Goal: Navigation & Orientation: Locate item on page

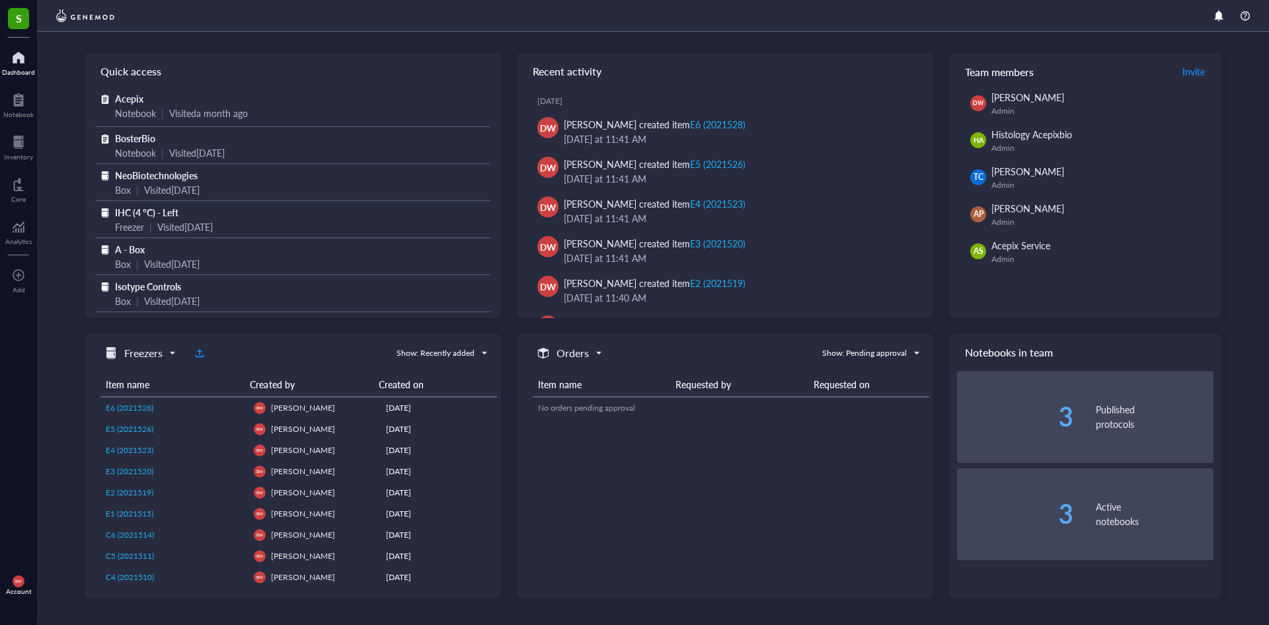
click at [141, 141] on span "BosterBio" at bounding box center [135, 138] width 40 height 13
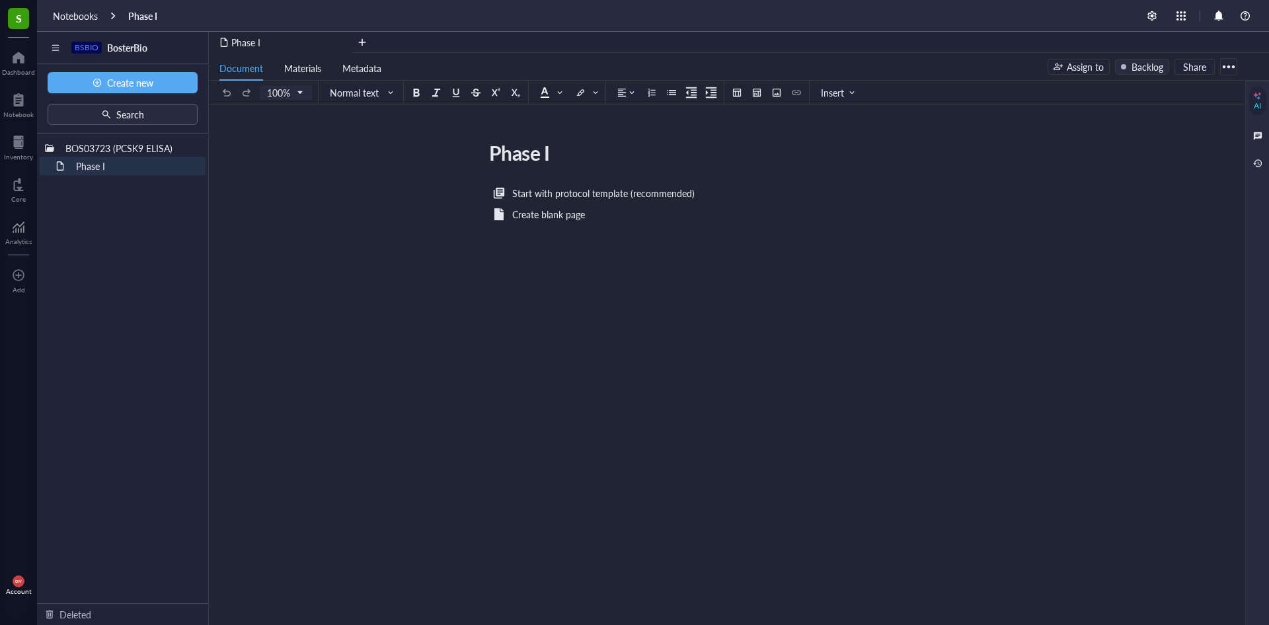
click at [14, 19] on span "S" at bounding box center [18, 18] width 21 height 21
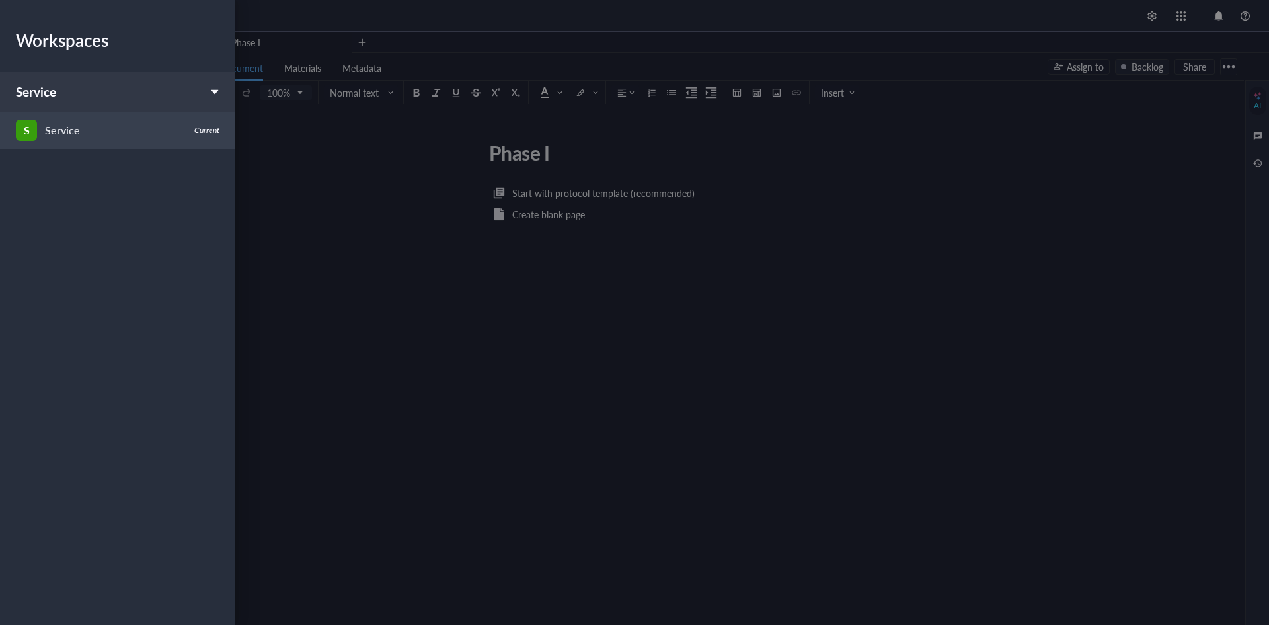
click at [91, 123] on div "S Service" at bounding box center [101, 130] width 171 height 21
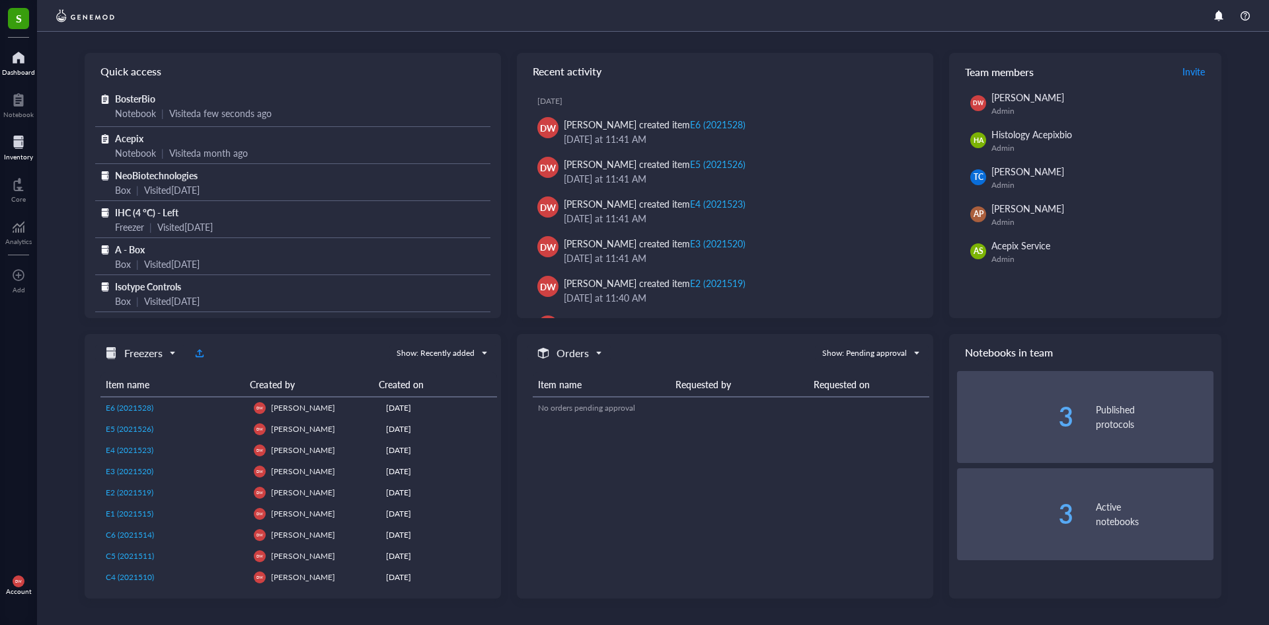
click at [21, 145] on div at bounding box center [18, 142] width 29 height 21
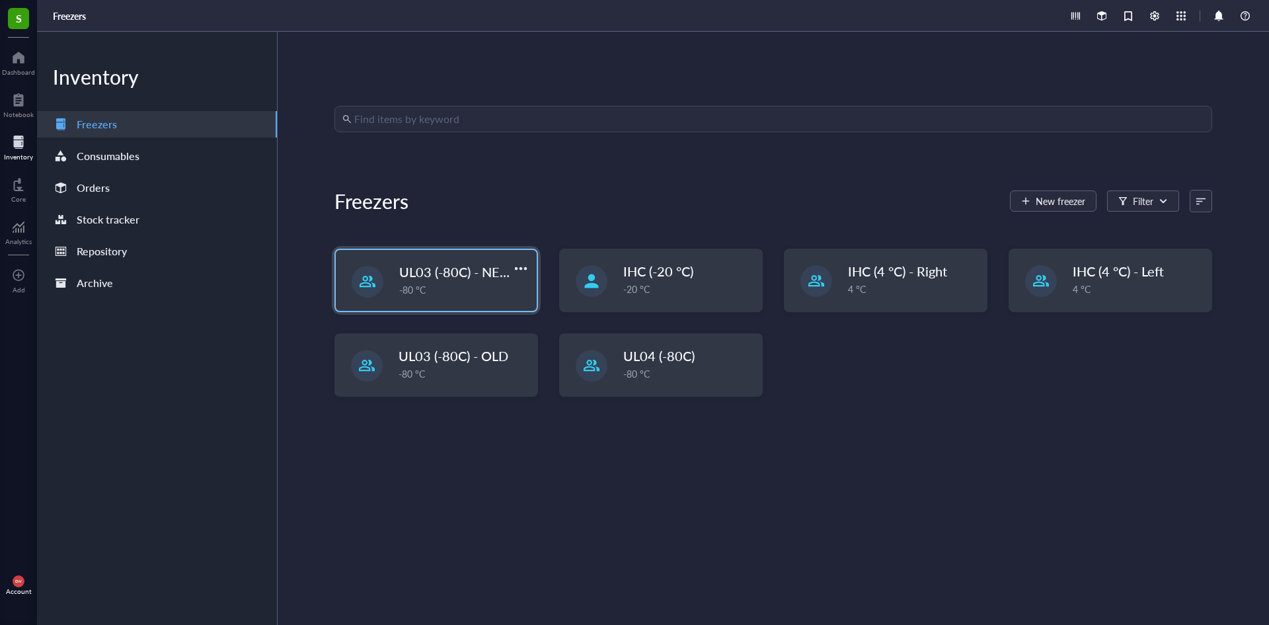
click at [380, 279] on div at bounding box center [368, 282] width 32 height 32
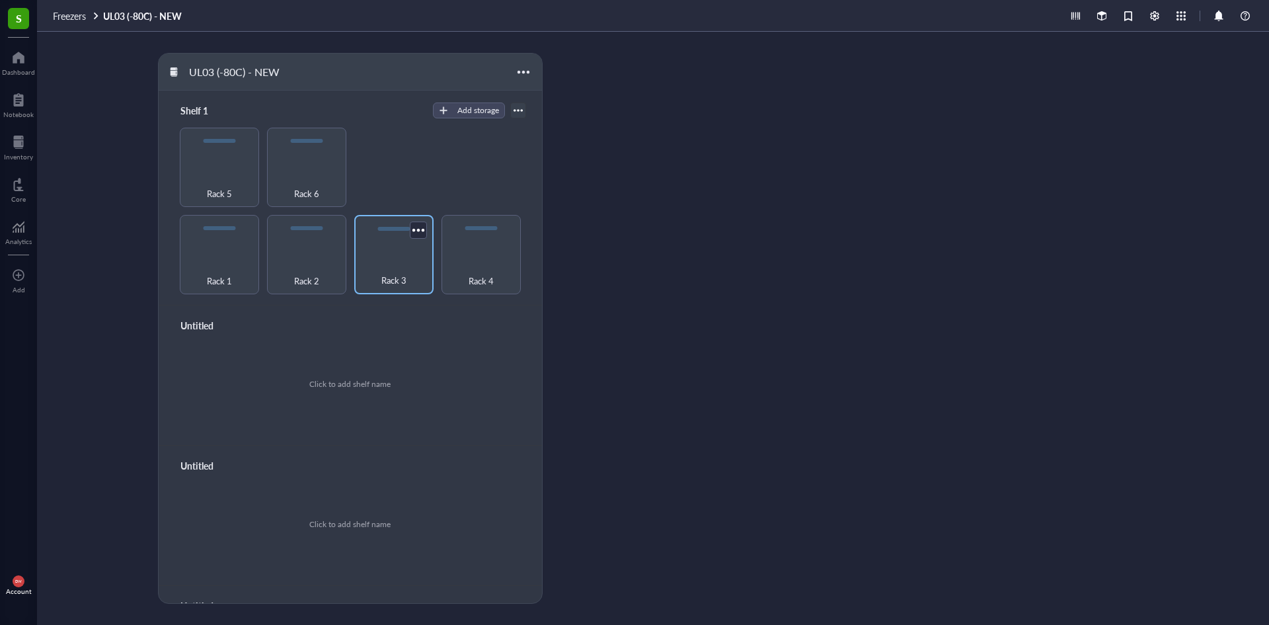
click at [393, 258] on div "Rack 3" at bounding box center [394, 272] width 66 height 29
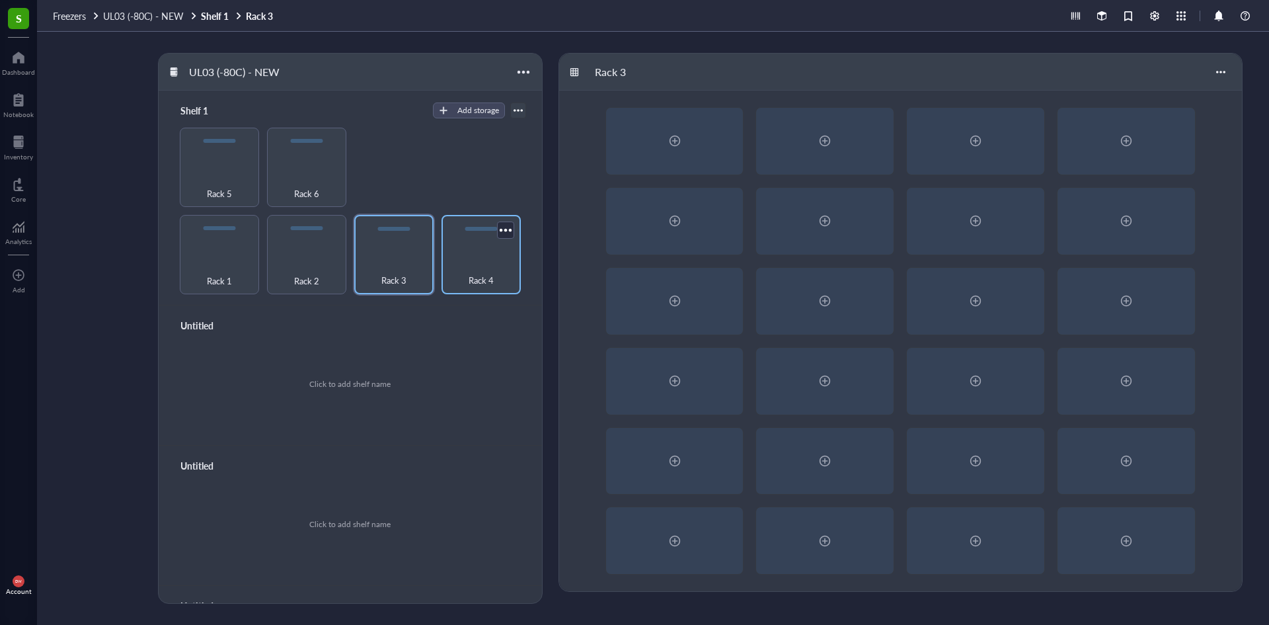
click at [500, 261] on div "Rack 4" at bounding box center [481, 272] width 66 height 29
click at [387, 262] on div "Rack 3" at bounding box center [394, 272] width 66 height 29
click at [327, 258] on div "Rack 2" at bounding box center [307, 272] width 66 height 29
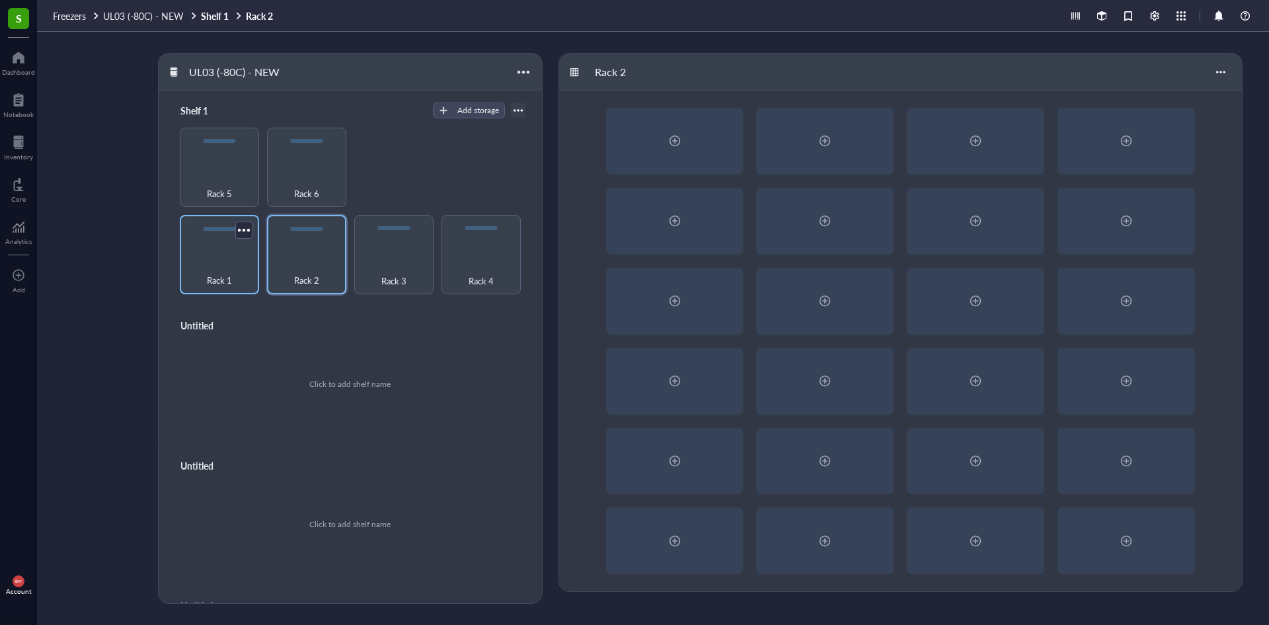
click at [248, 263] on div "Rack 1" at bounding box center [219, 272] width 66 height 29
click at [284, 180] on div "Rack 6" at bounding box center [307, 185] width 66 height 29
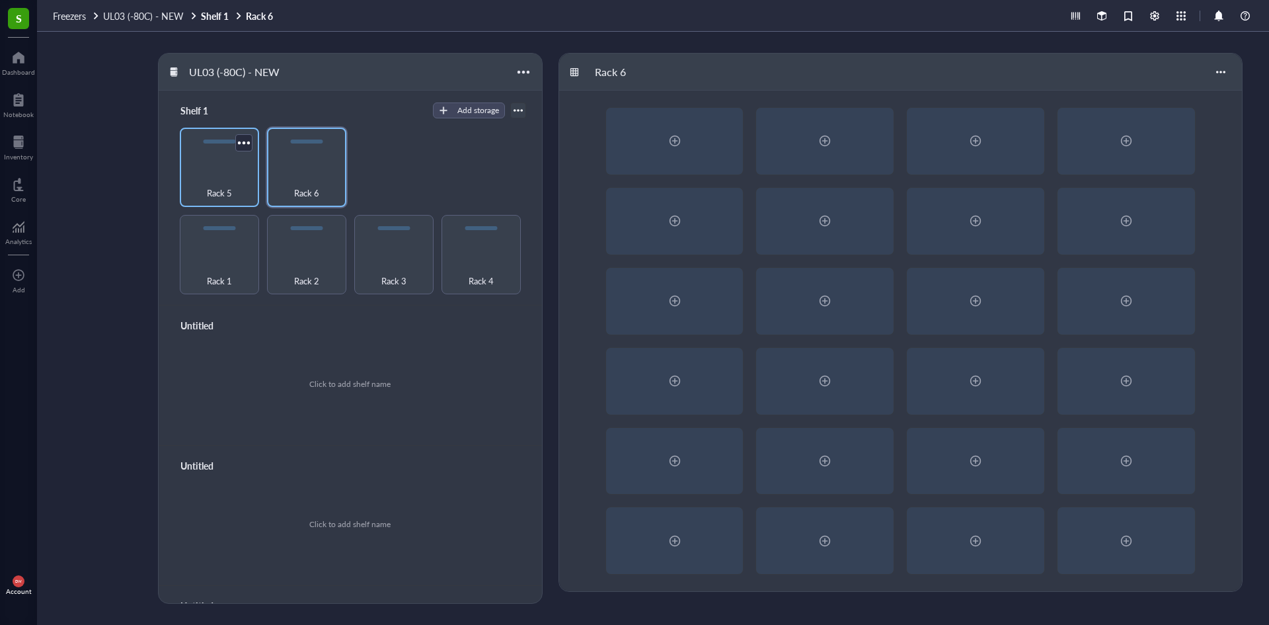
click at [236, 182] on div "Rack 5" at bounding box center [219, 185] width 66 height 29
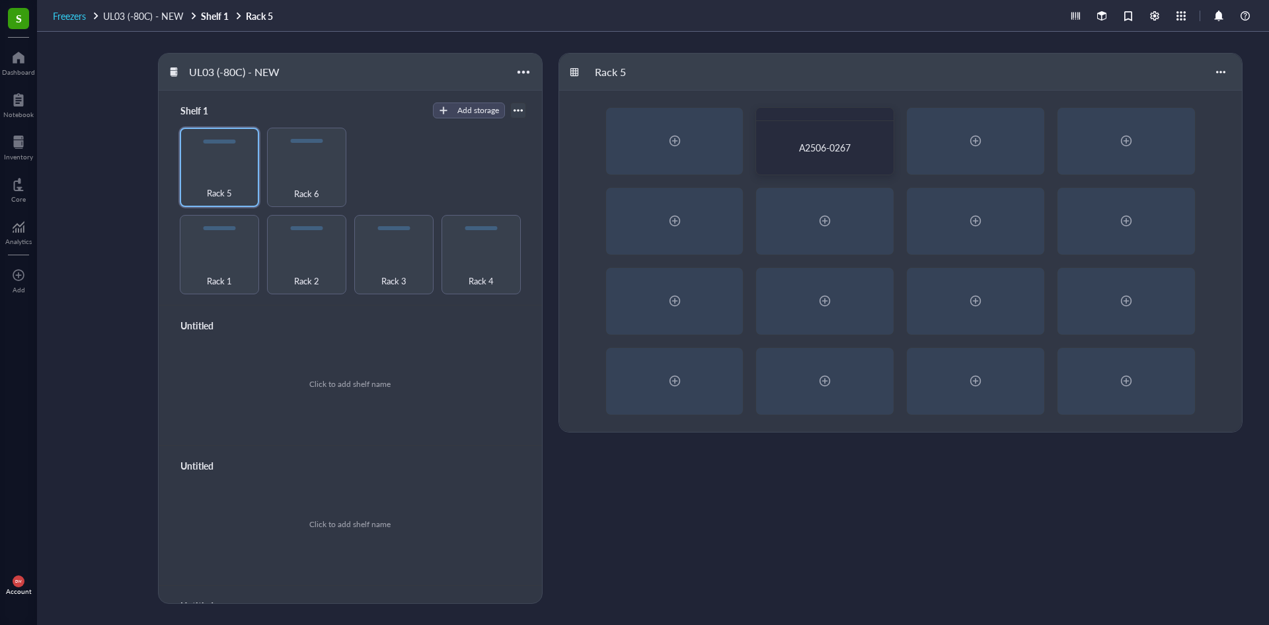
click at [58, 19] on span "Freezers" at bounding box center [69, 15] width 33 height 13
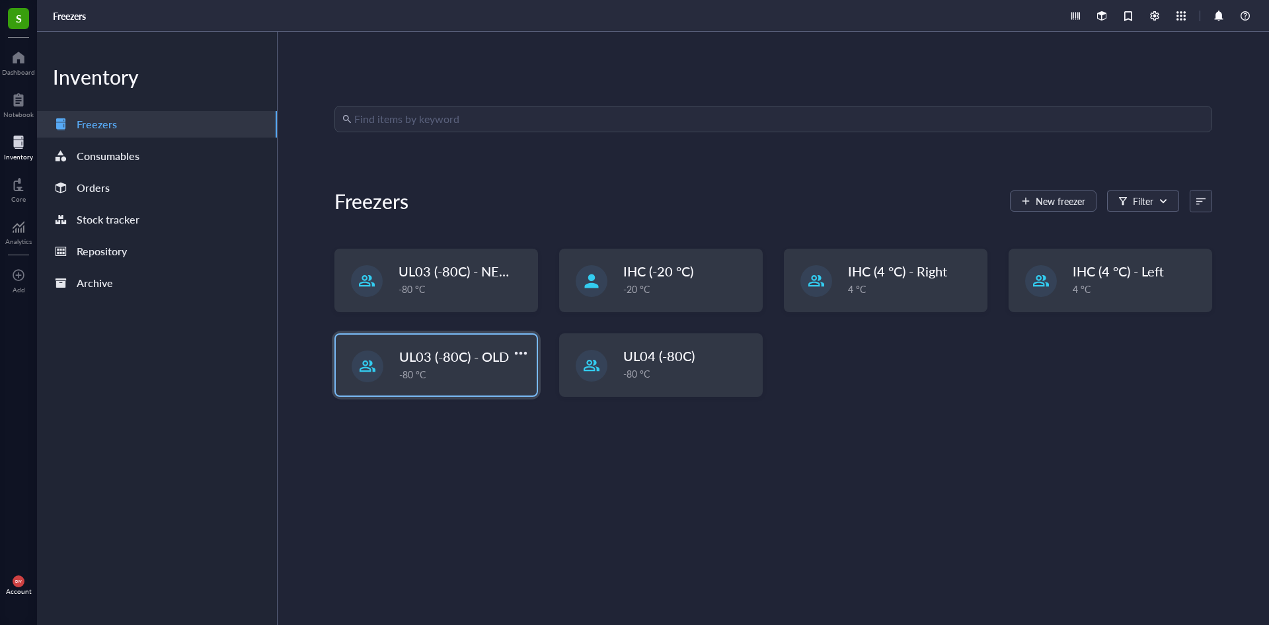
click at [456, 370] on div "-80 °C" at bounding box center [464, 374] width 130 height 15
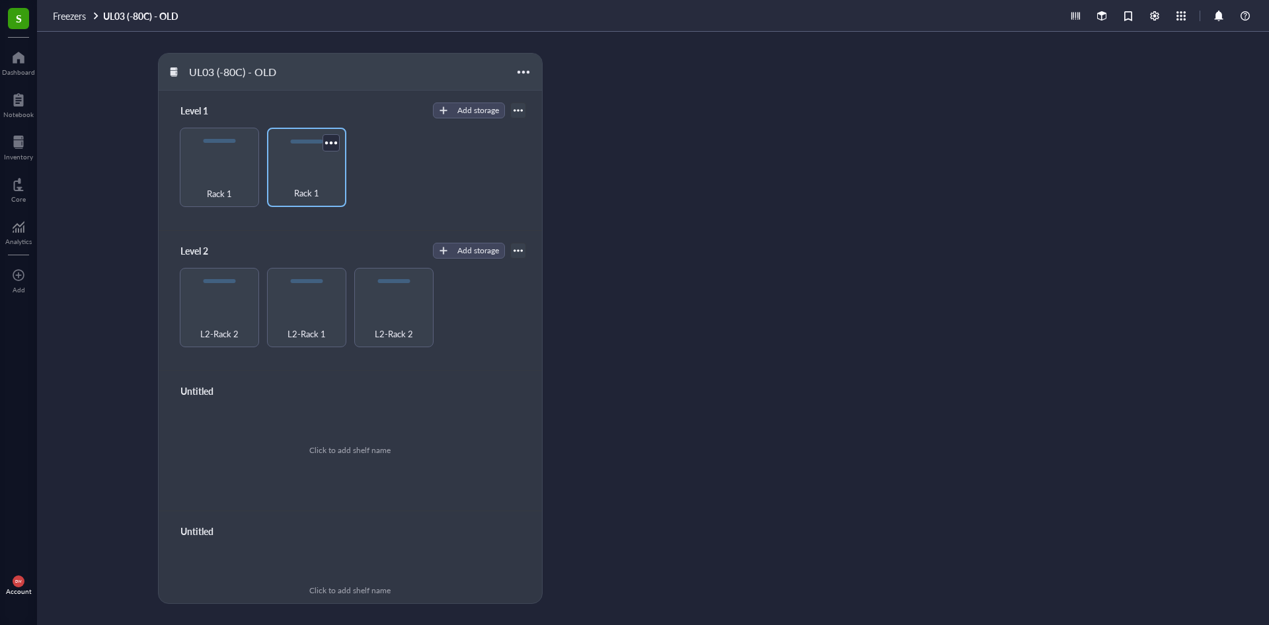
click at [311, 186] on span "Rack 1" at bounding box center [306, 193] width 25 height 15
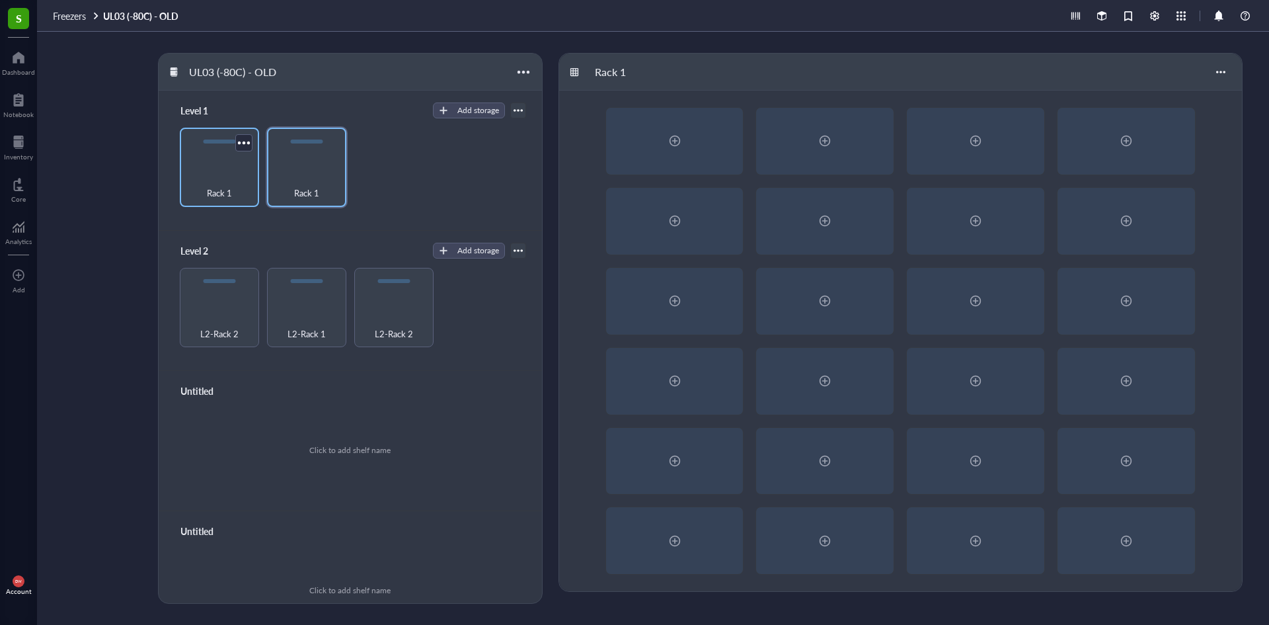
click at [231, 177] on div "Rack 1" at bounding box center [219, 185] width 66 height 29
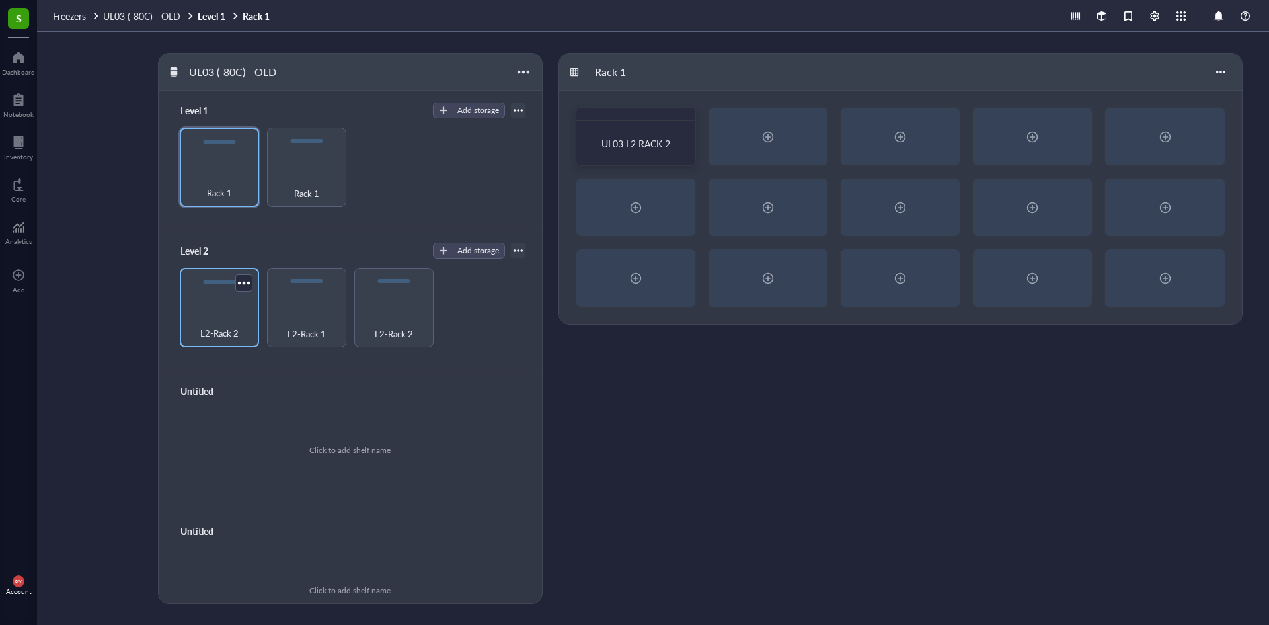
click at [250, 318] on div "L2-Rack 2" at bounding box center [219, 325] width 66 height 29
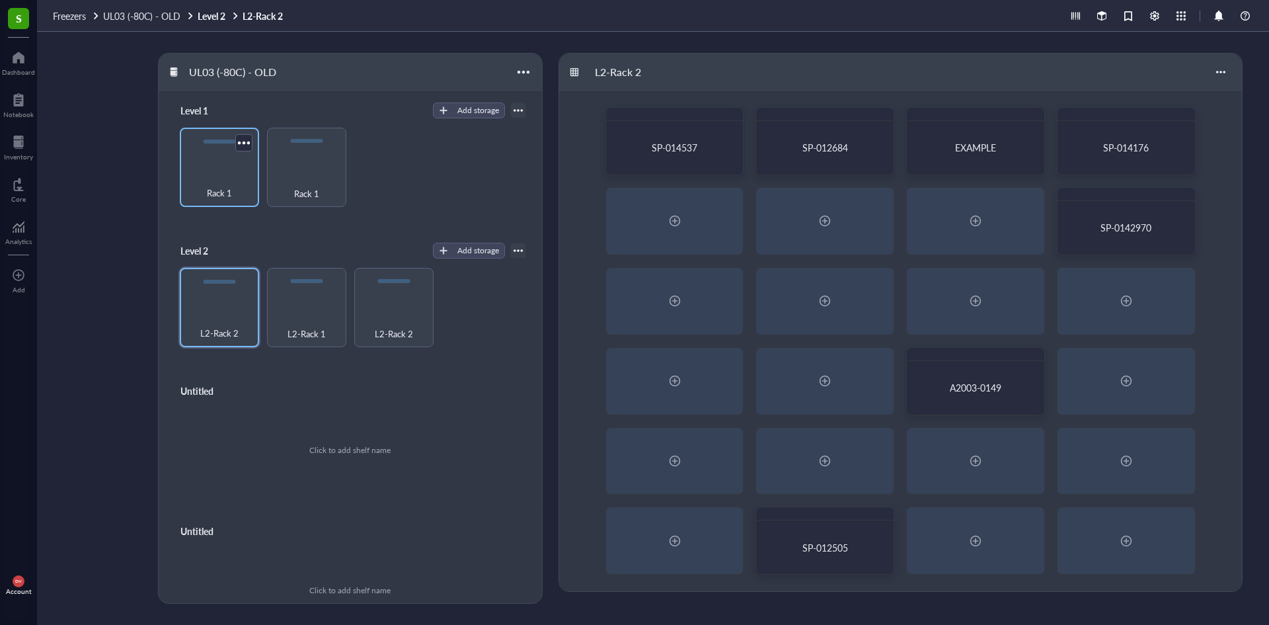
click at [219, 192] on span "Rack 1" at bounding box center [219, 193] width 25 height 15
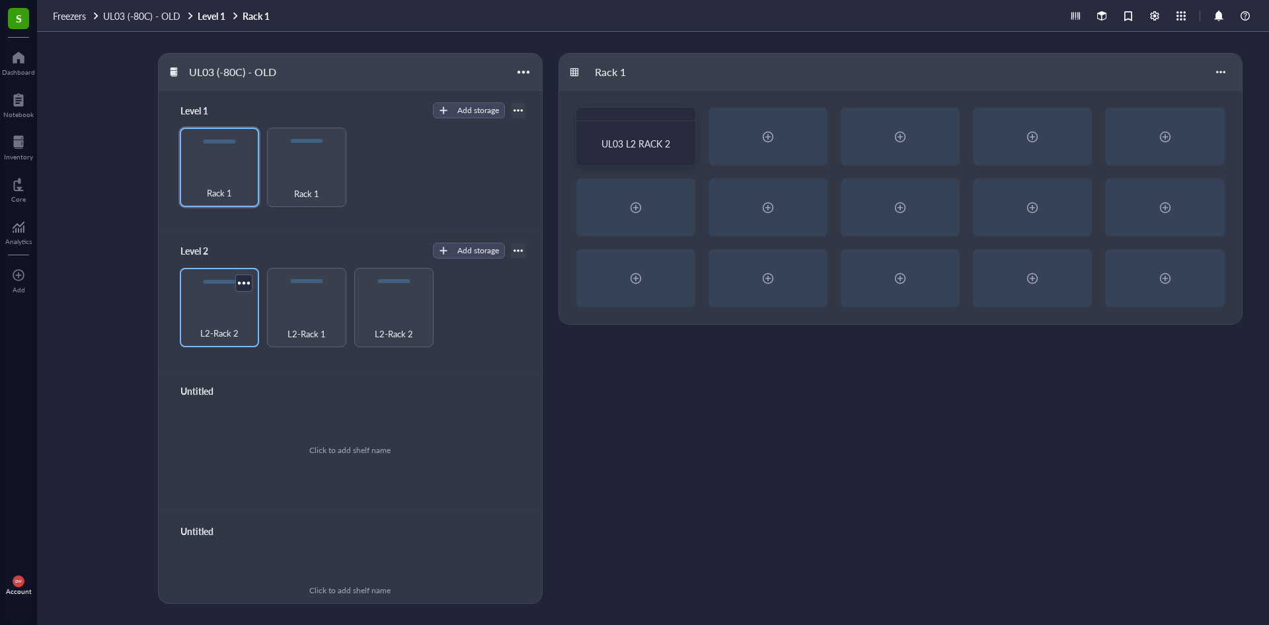
click at [229, 318] on div "L2-Rack 2" at bounding box center [219, 325] width 66 height 29
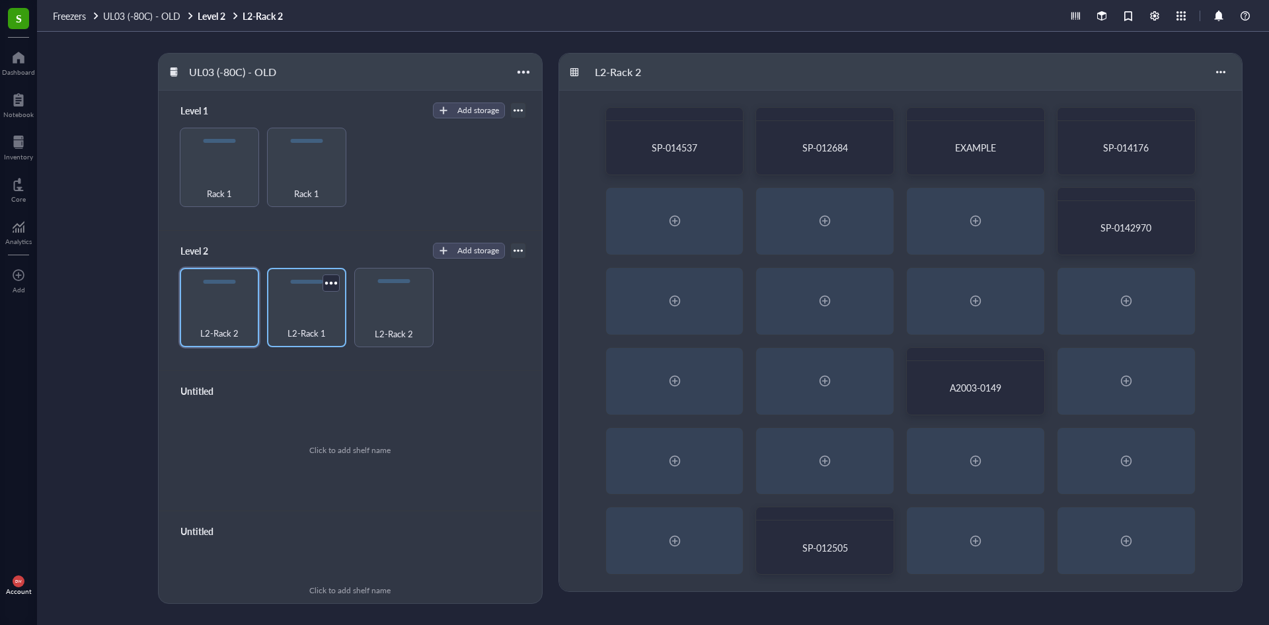
click at [315, 317] on div "L2-Rack 1" at bounding box center [307, 325] width 66 height 29
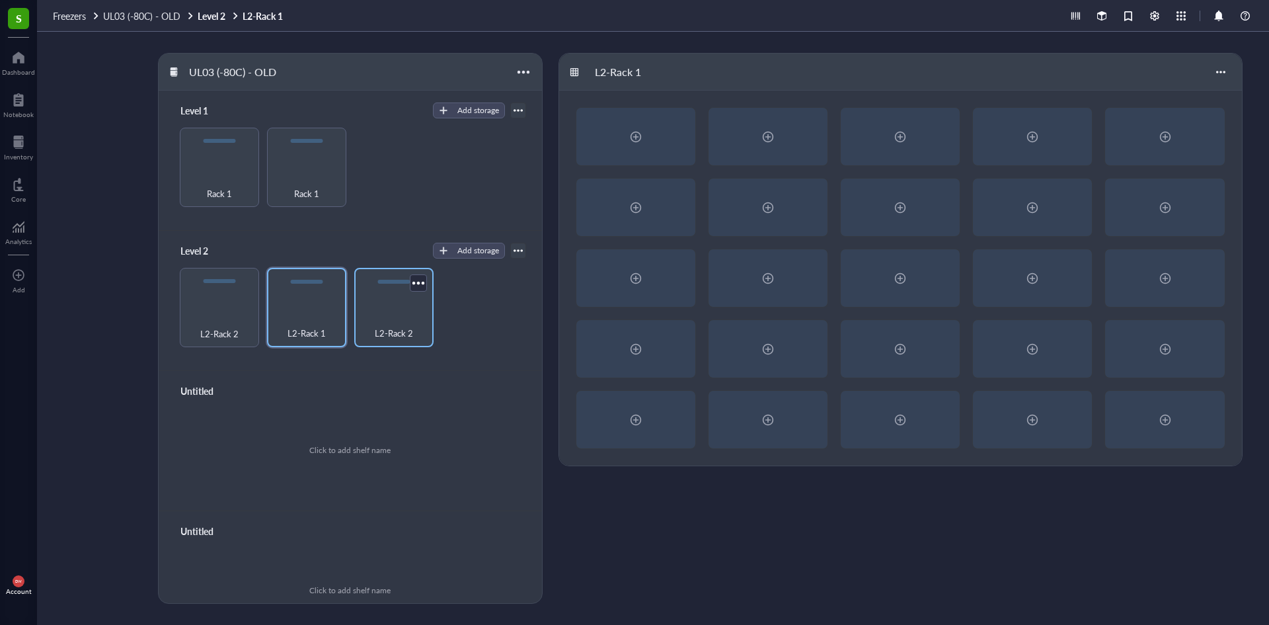
click at [373, 316] on div "L2-Rack 2" at bounding box center [394, 325] width 66 height 29
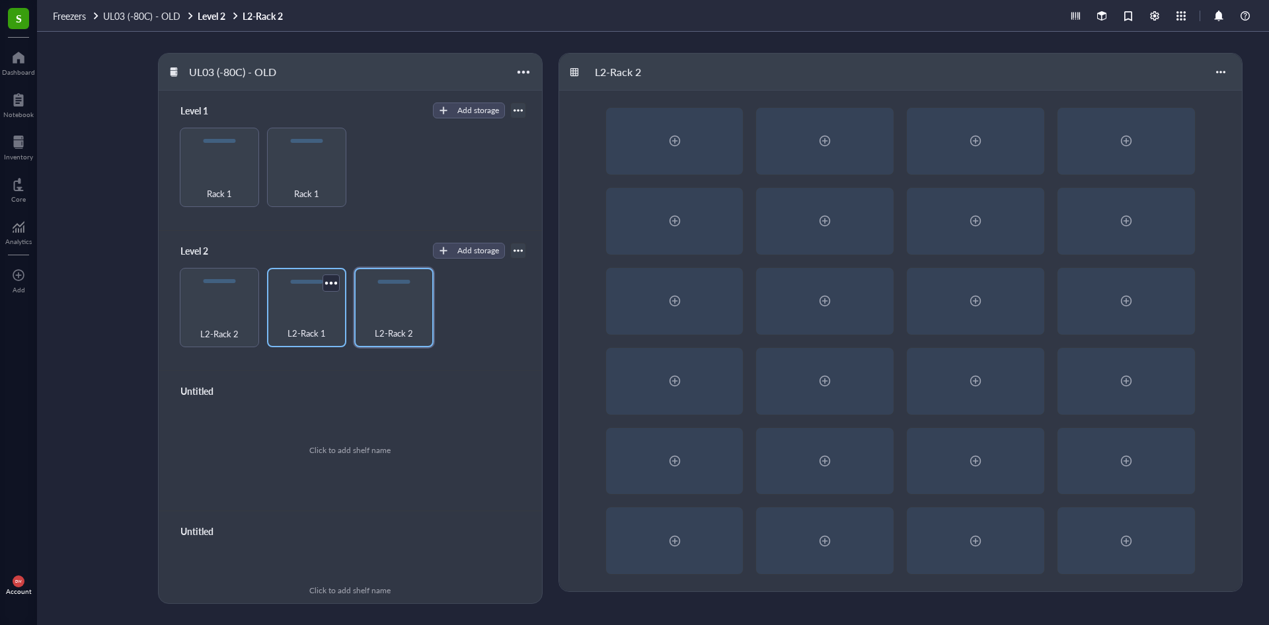
click at [306, 319] on div "L2-Rack 1" at bounding box center [307, 325] width 66 height 29
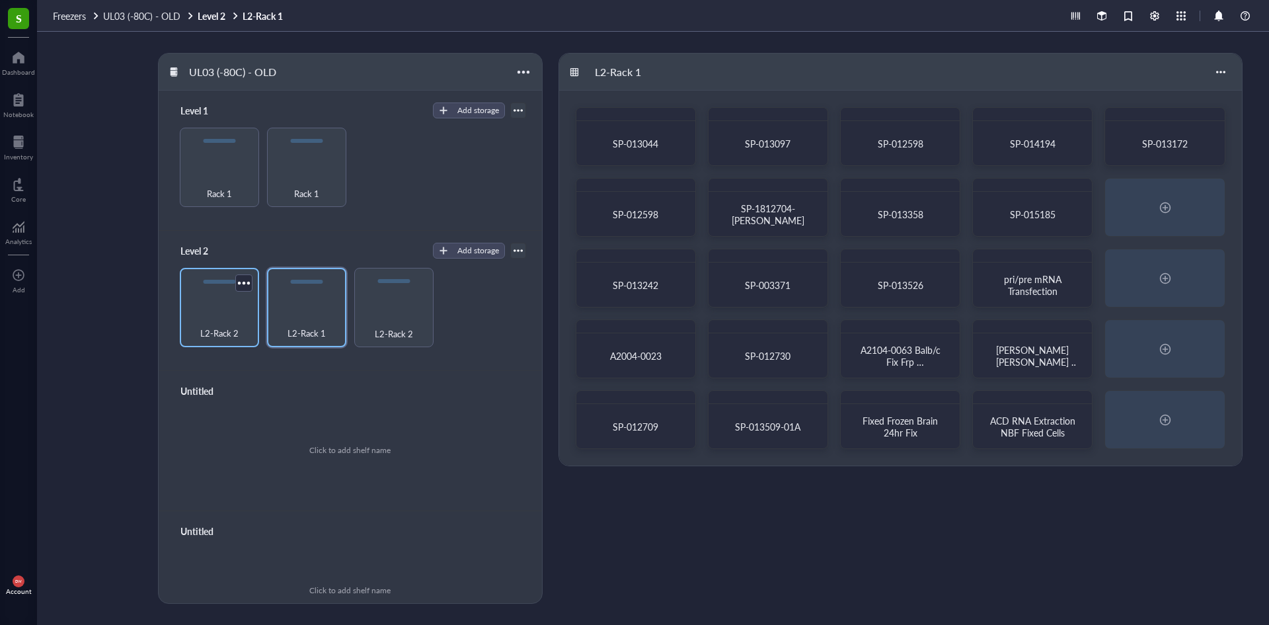
click at [214, 317] on div "L2-Rack 2" at bounding box center [219, 325] width 66 height 29
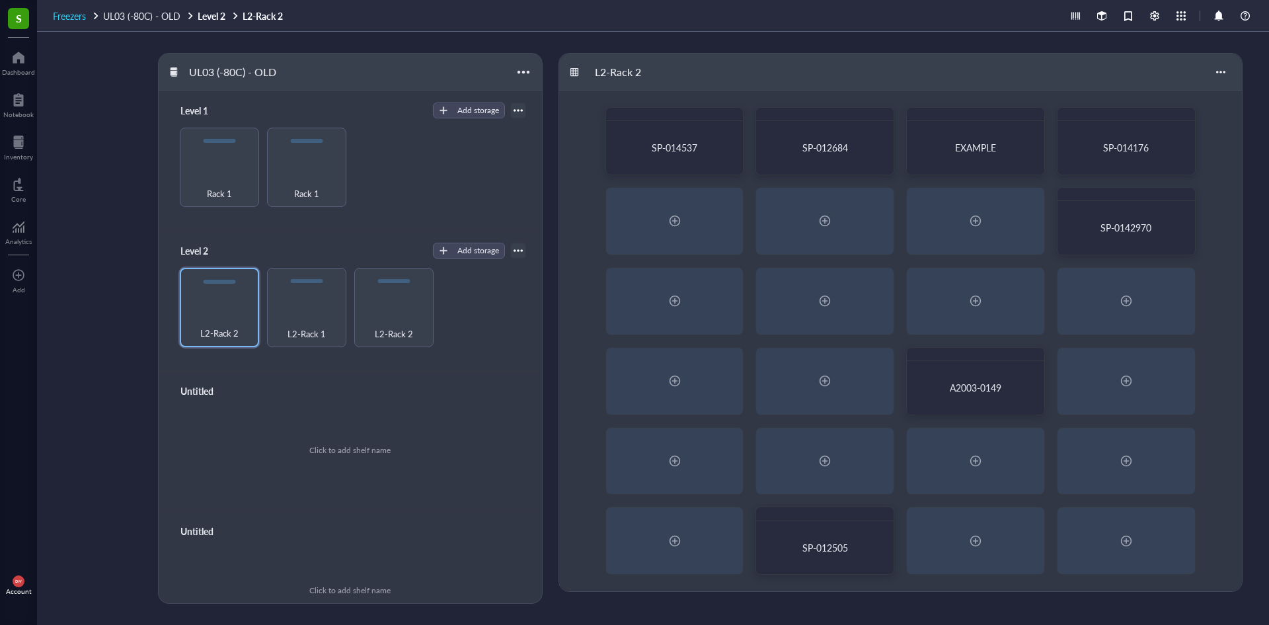
click at [84, 15] on span "Freezers" at bounding box center [69, 15] width 33 height 13
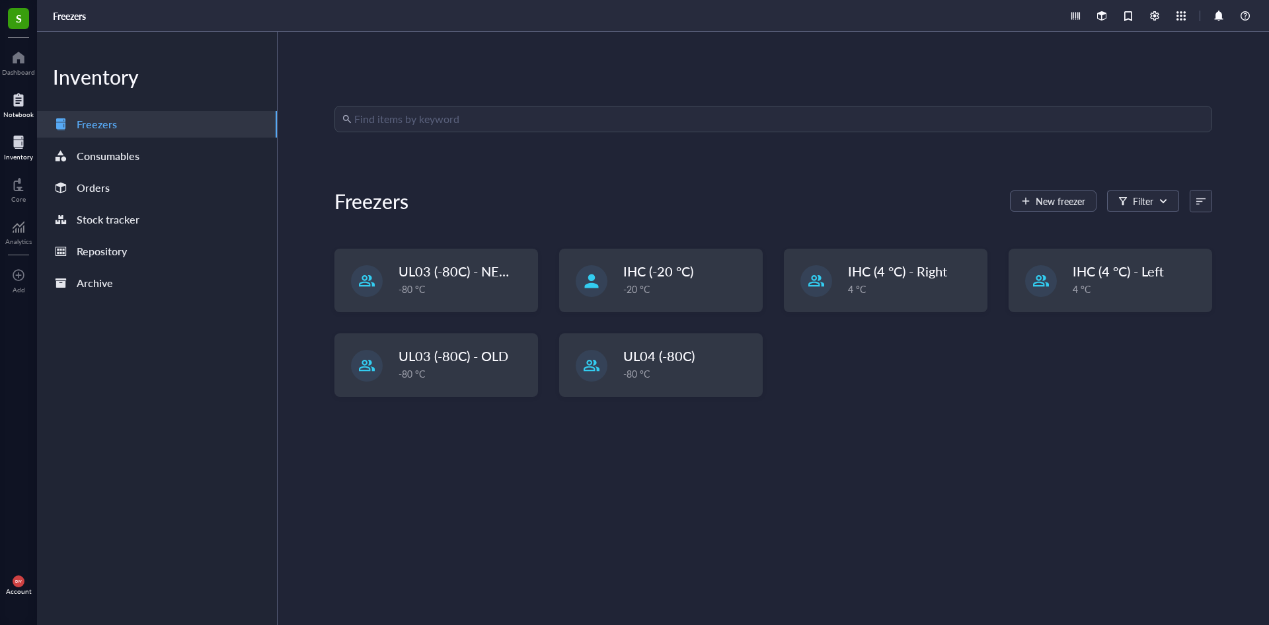
click at [8, 103] on div at bounding box center [18, 99] width 30 height 21
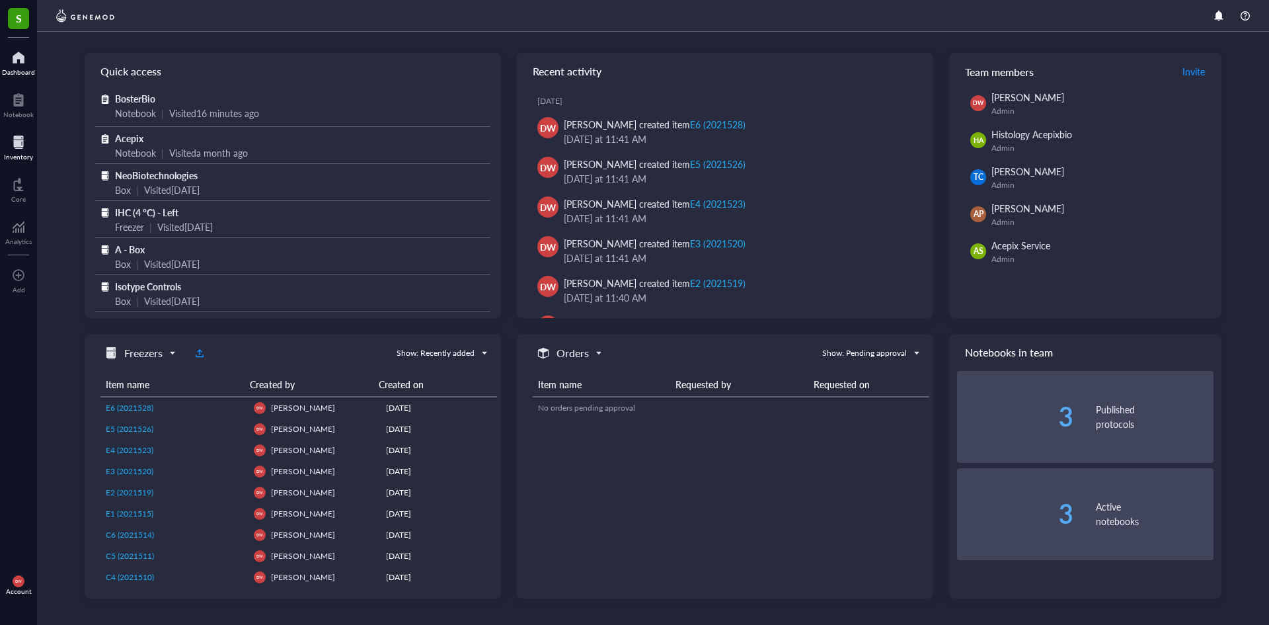
click at [17, 139] on div at bounding box center [18, 142] width 29 height 21
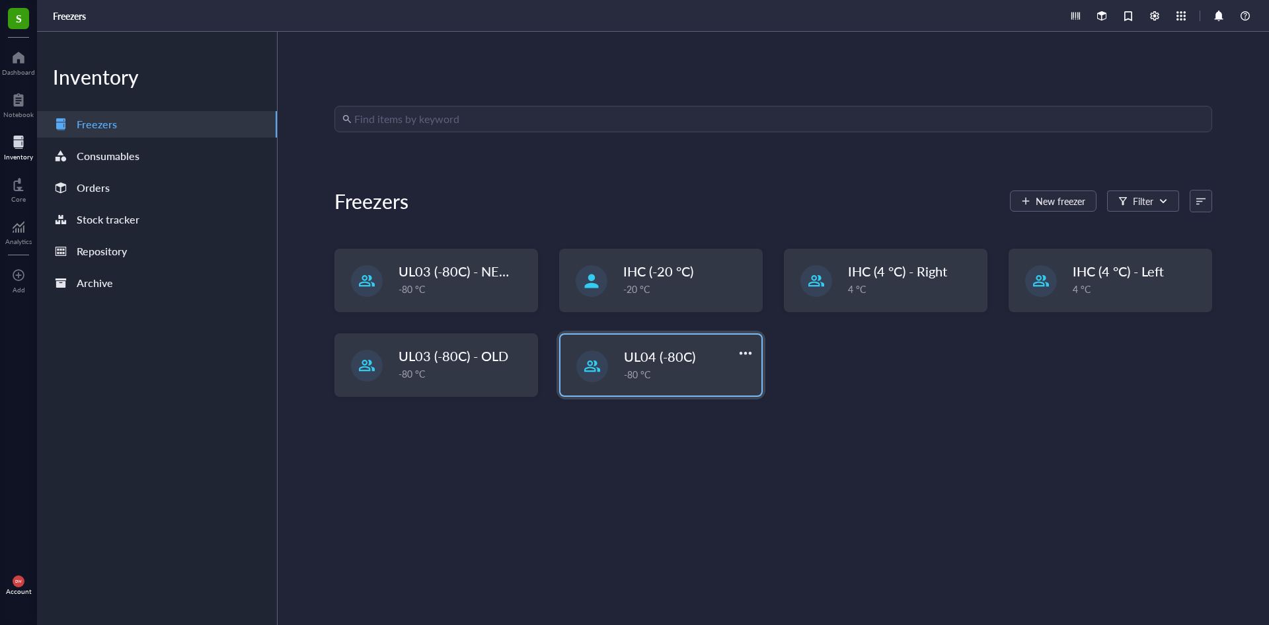
click at [646, 387] on div "UL04 (-80C) -80 °C" at bounding box center [661, 364] width 201 height 61
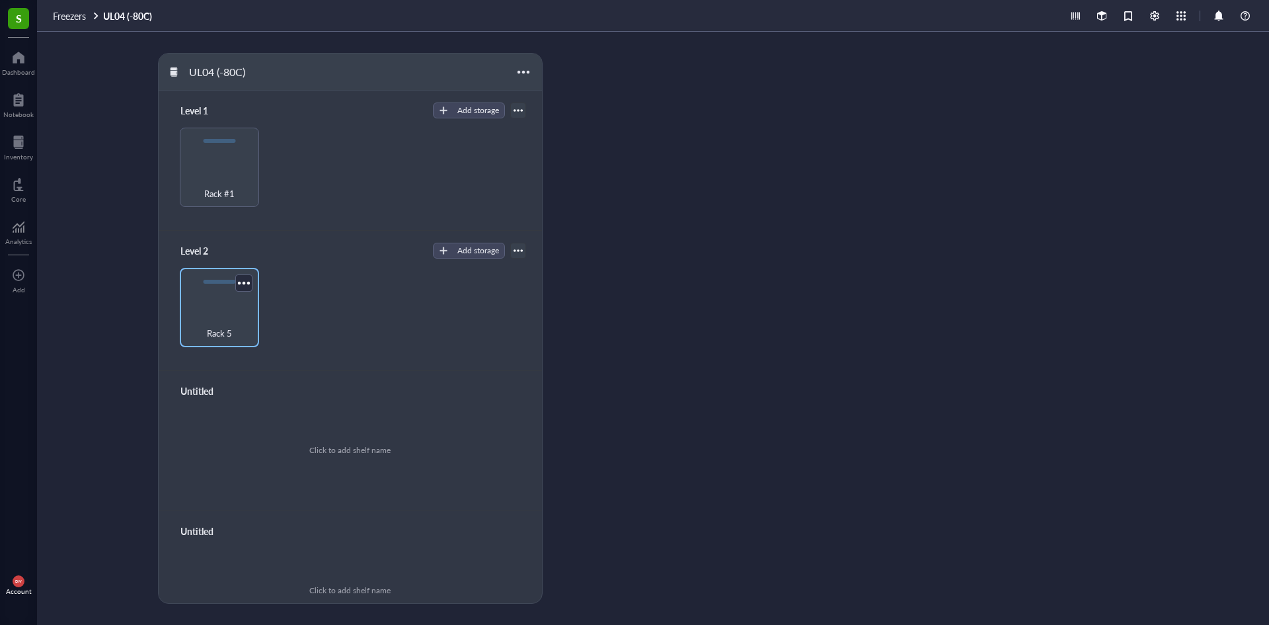
click at [234, 309] on div "Rack 5" at bounding box center [219, 307] width 79 height 79
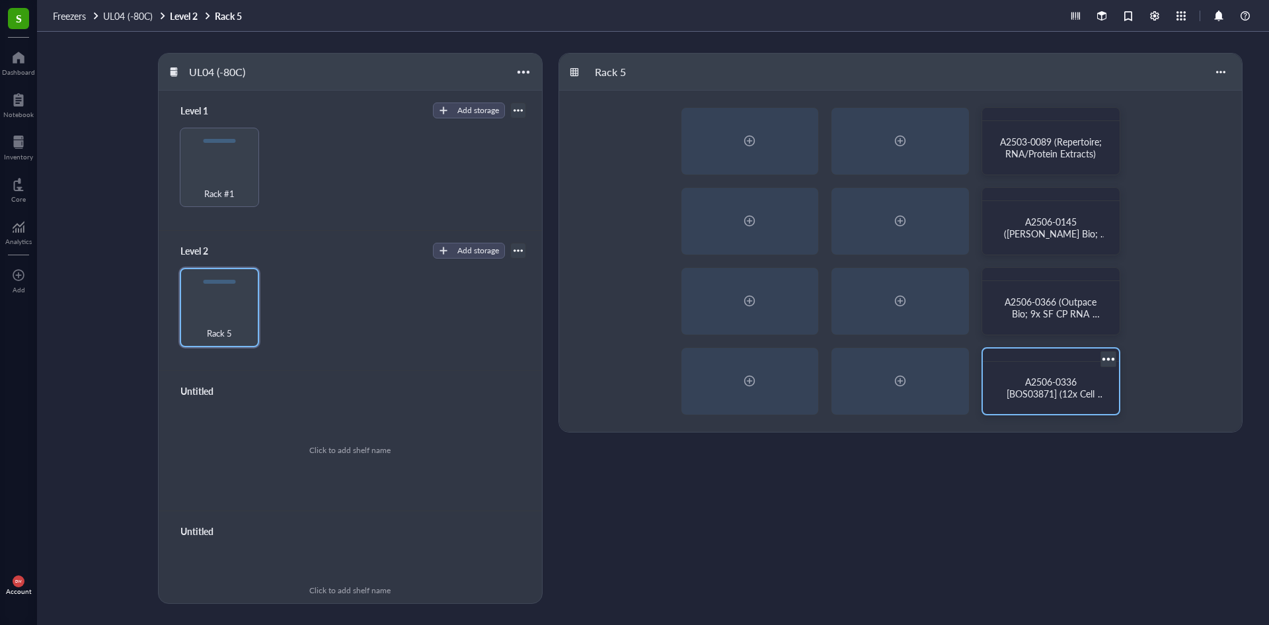
click at [1077, 367] on div "A2506-0336 [BOS03871] (12x Cell Lysates, 2x Ab for WB)" at bounding box center [1051, 388] width 126 height 42
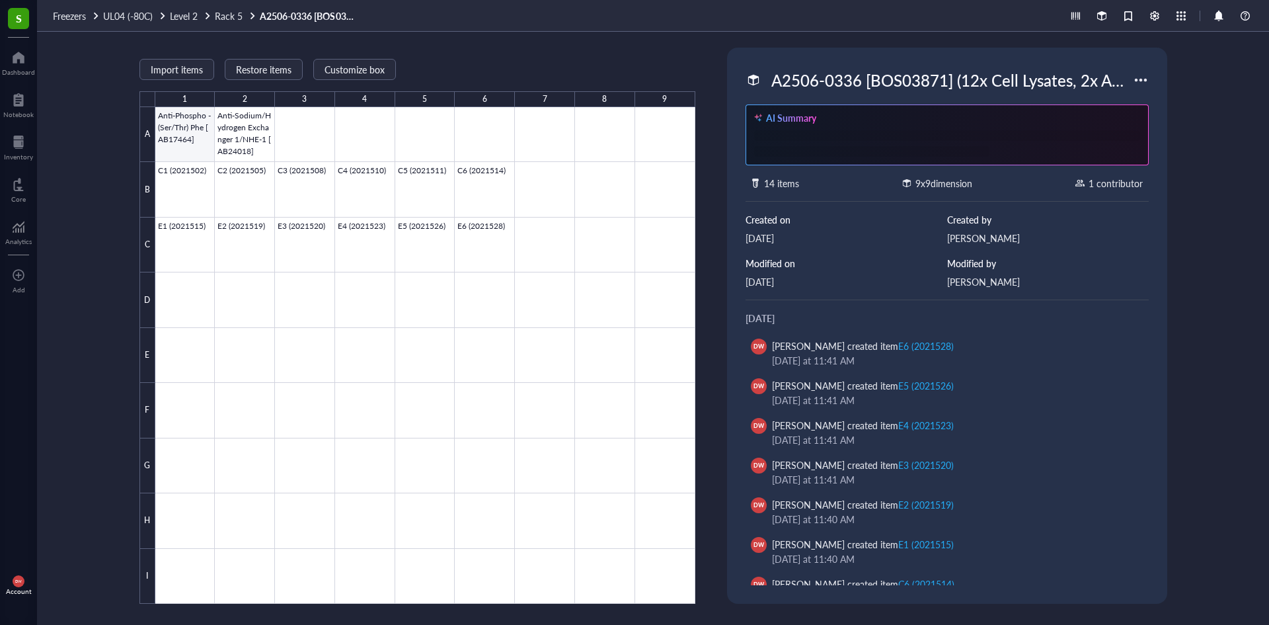
click at [186, 133] on div at bounding box center [425, 355] width 540 height 496
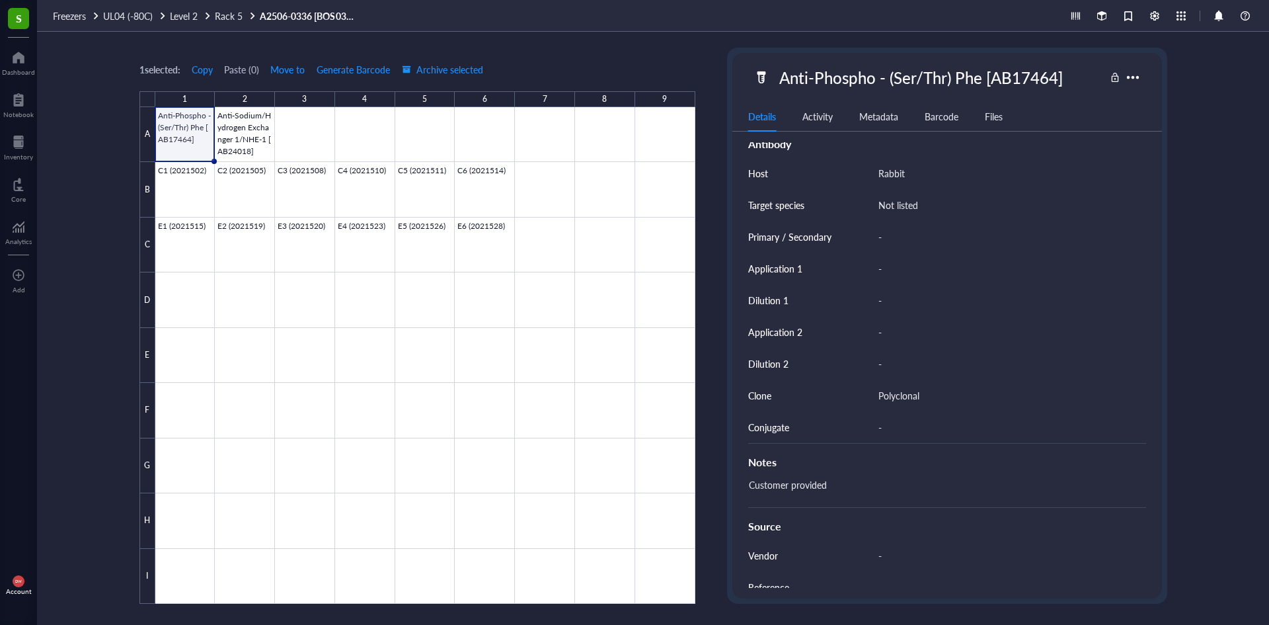
scroll to position [331, 0]
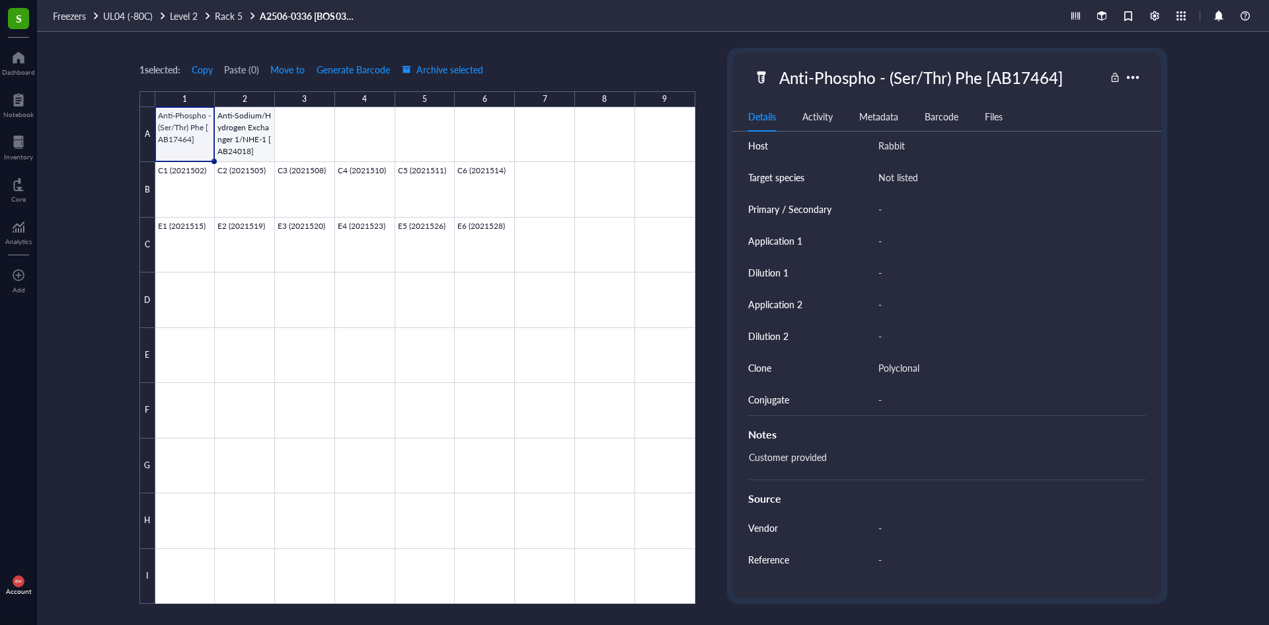
click at [255, 119] on div at bounding box center [425, 355] width 540 height 496
